Goal: Transaction & Acquisition: Purchase product/service

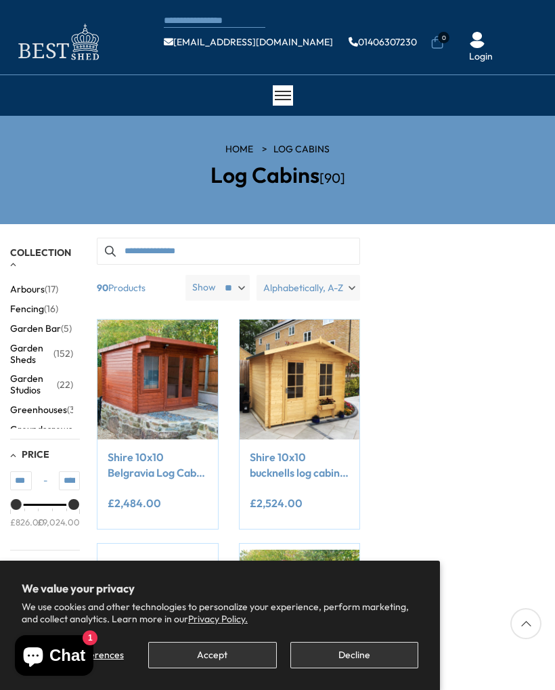
click at [177, 376] on img at bounding box center [157, 379] width 120 height 120
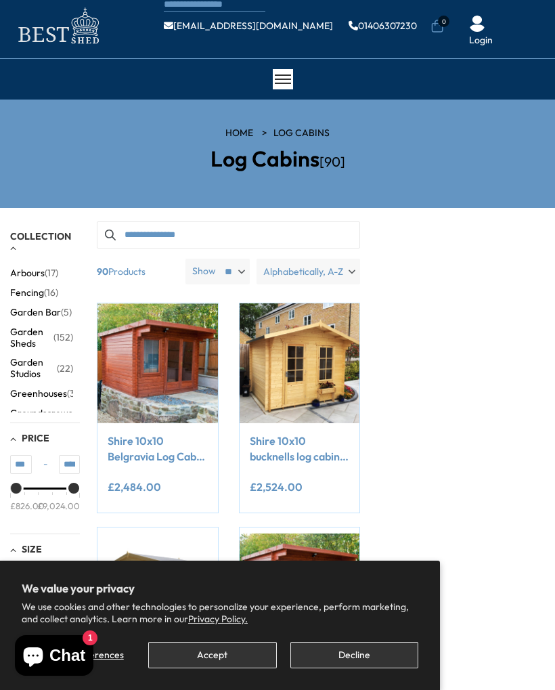
scroll to position [15, 0]
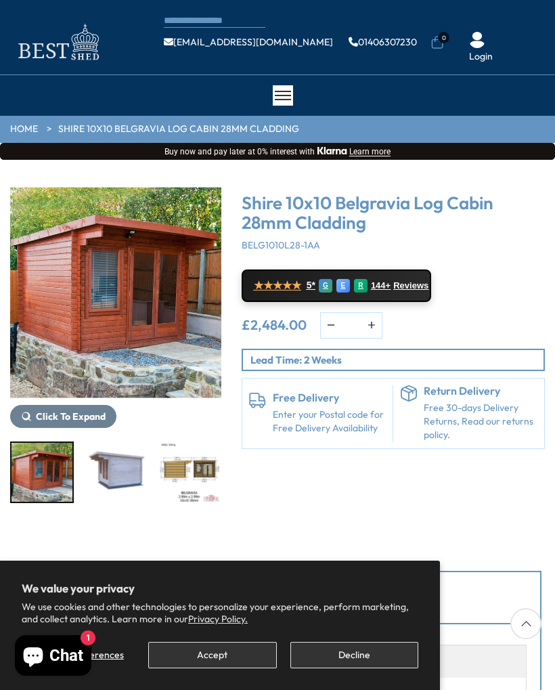
click at [91, 424] on button "Click To Expand" at bounding box center [63, 416] width 106 height 23
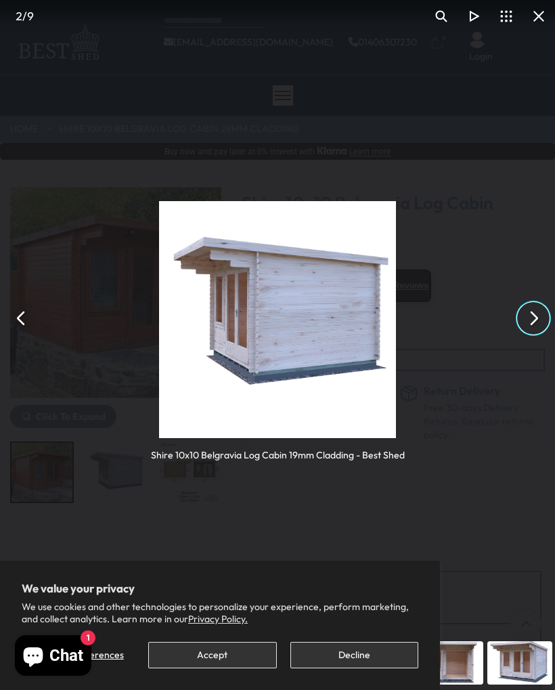
click at [533, 325] on button "You can close this modal content with the ESC key" at bounding box center [533, 318] width 32 height 32
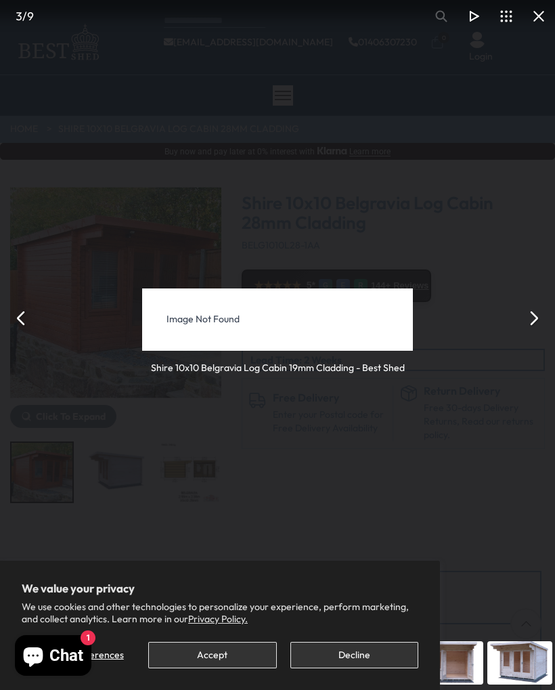
click at [538, 317] on button "You can close this modal content with the ESC key" at bounding box center [533, 318] width 32 height 32
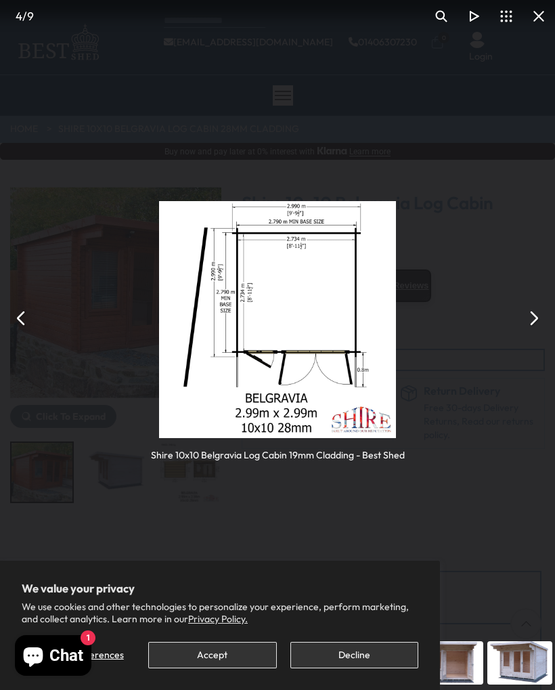
click at [537, 316] on button "You can close this modal content with the ESC key" at bounding box center [533, 318] width 32 height 32
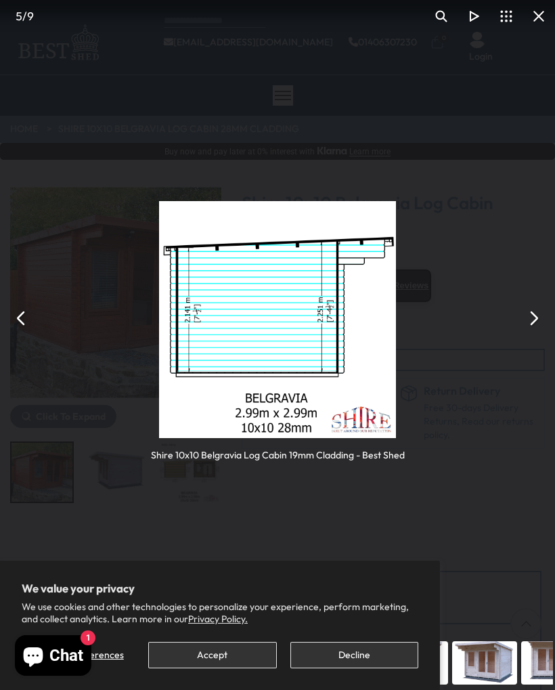
click at [538, 317] on button "You can close this modal content with the ESC key" at bounding box center [533, 318] width 32 height 32
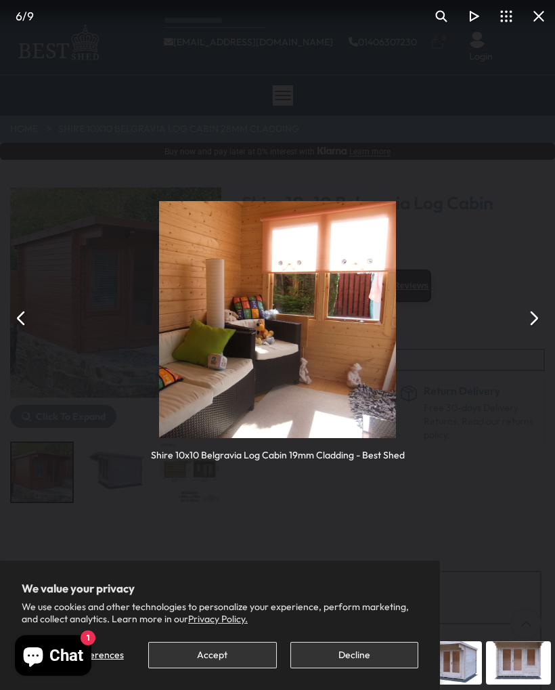
click at [538, 328] on button "You can close this modal content with the ESC key" at bounding box center [533, 318] width 32 height 32
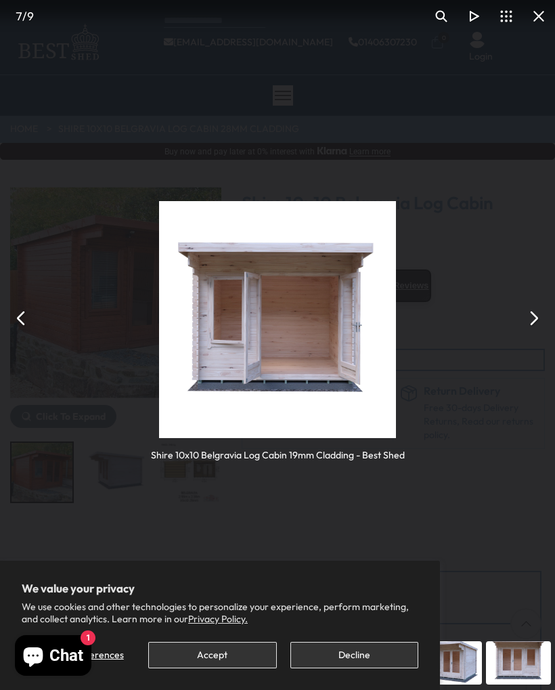
click at [540, 316] on button "You can close this modal content with the ESC key" at bounding box center [533, 318] width 32 height 32
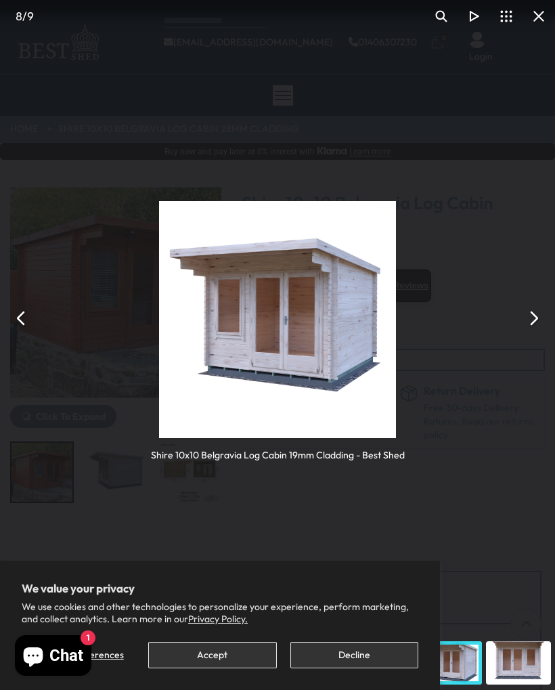
click at [535, 323] on button "You can close this modal content with the ESC key" at bounding box center [533, 318] width 32 height 32
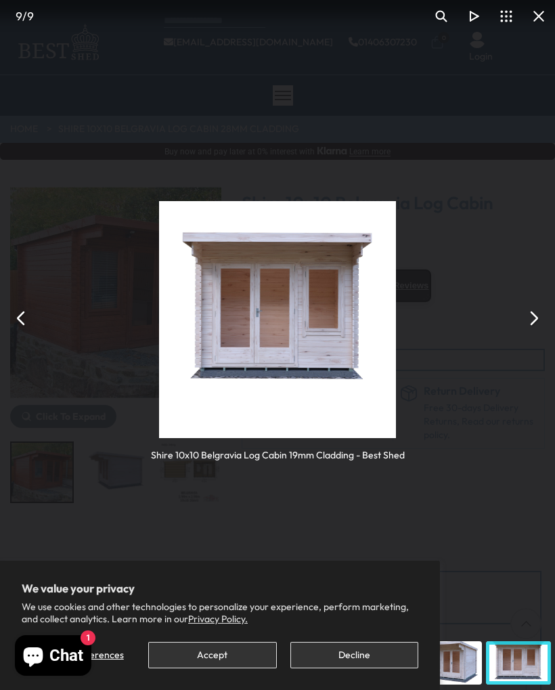
click at [534, 318] on button "You can close this modal content with the ESC key" at bounding box center [533, 318] width 32 height 32
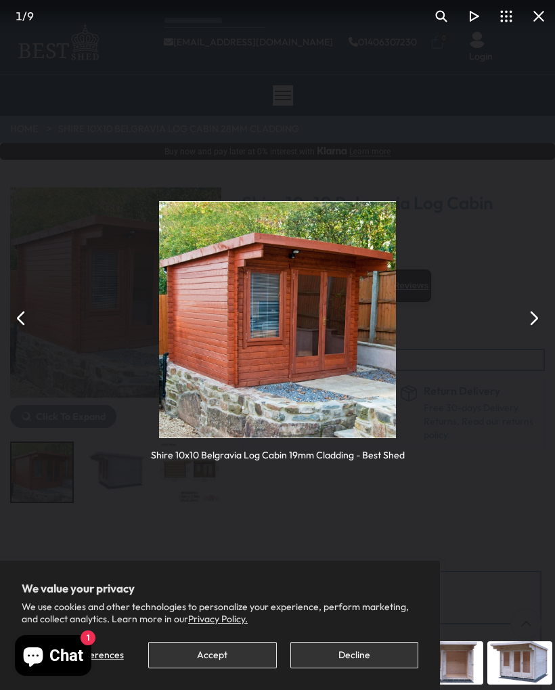
click at [538, 321] on button "You can close this modal content with the ESC key" at bounding box center [533, 318] width 32 height 32
